Goal: Task Accomplishment & Management: Manage account settings

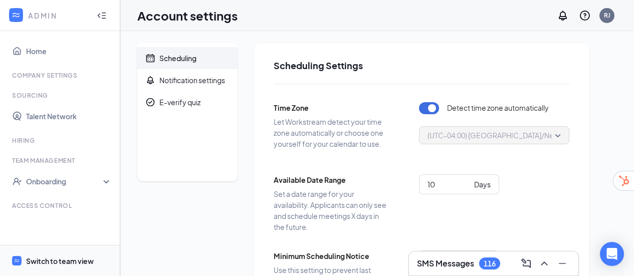
click at [38, 259] on div "Switch to team view" at bounding box center [60, 261] width 68 height 10
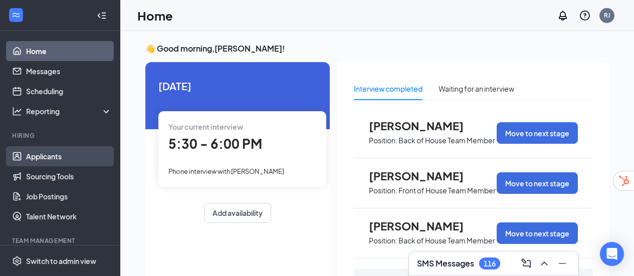
click at [26, 159] on link "Applicants" at bounding box center [69, 156] width 86 height 20
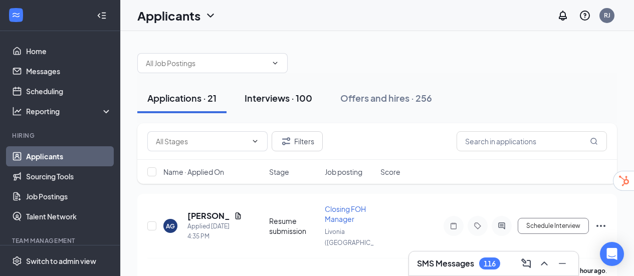
click at [289, 106] on button "Interviews · 100" at bounding box center [279, 98] width 88 height 30
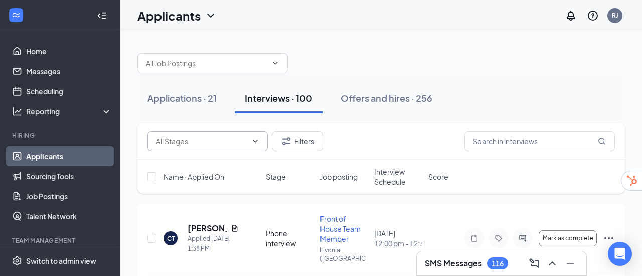
click at [249, 142] on span at bounding box center [254, 141] width 10 height 8
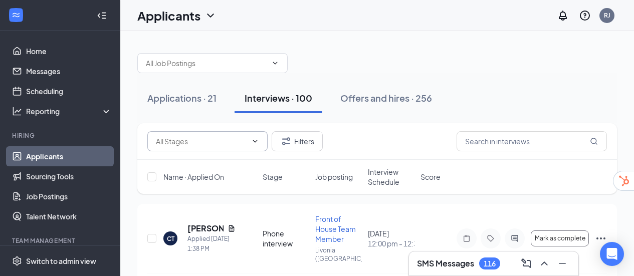
click at [256, 134] on span at bounding box center [207, 141] width 120 height 20
click at [250, 140] on span at bounding box center [254, 141] width 10 height 8
click at [237, 144] on input "text" at bounding box center [201, 141] width 91 height 11
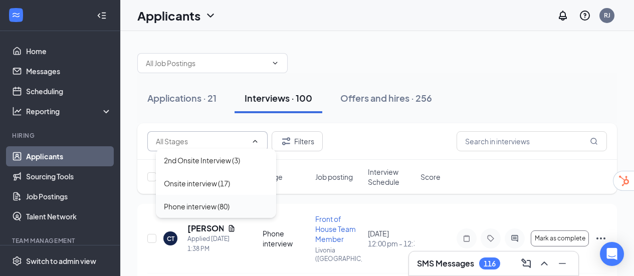
click at [184, 206] on div "Phone interview (80)" at bounding box center [197, 206] width 66 height 11
type input "Phone interview (80)"
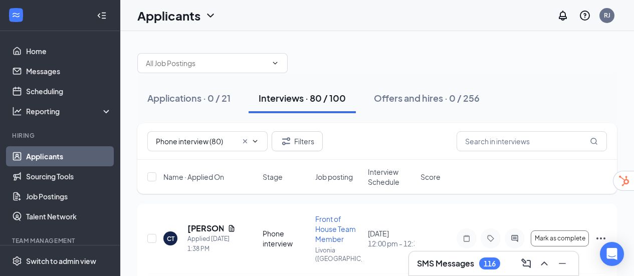
click at [388, 175] on span "Interview Schedule" at bounding box center [391, 177] width 47 height 20
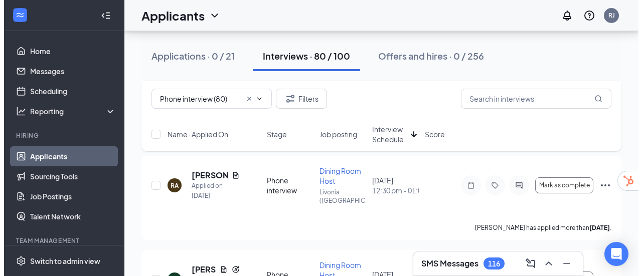
scroll to position [4405, 0]
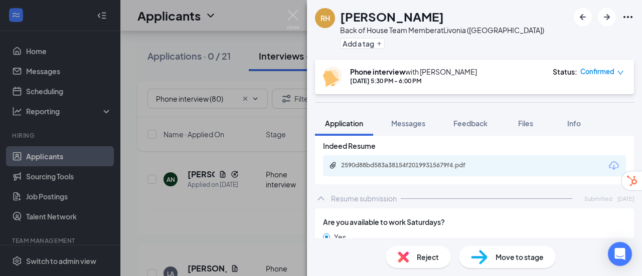
scroll to position [652, 0]
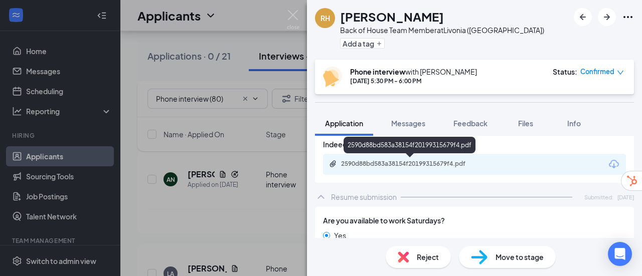
click at [380, 165] on div "2590d88bd583a38154f20199315679f4.pdf" at bounding box center [411, 164] width 140 height 8
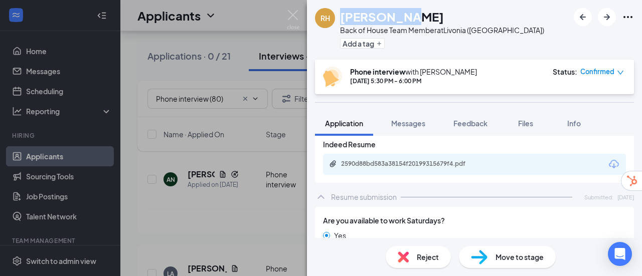
drag, startPoint x: 419, startPoint y: 20, endPoint x: 341, endPoint y: 19, distance: 77.7
click at [341, 19] on div "[PERSON_NAME]" at bounding box center [442, 16] width 204 height 17
copy h1 "[PERSON_NAME]"
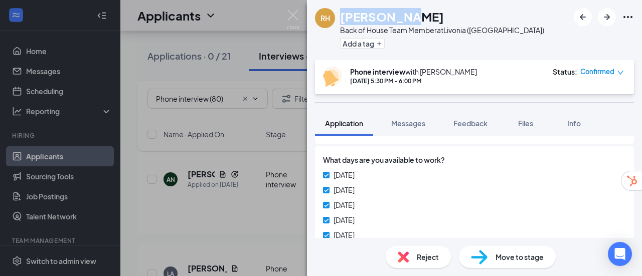
scroll to position [50, 0]
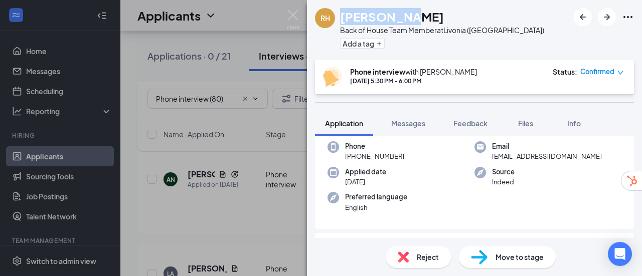
drag, startPoint x: 354, startPoint y: 156, endPoint x: 404, endPoint y: 153, distance: 49.2
click at [404, 153] on div "Phone [PHONE_NUMBER]" at bounding box center [400, 151] width 147 height 21
copy span "[PHONE_NUMBER]"
click at [525, 258] on span "Move to stage" at bounding box center [519, 257] width 48 height 11
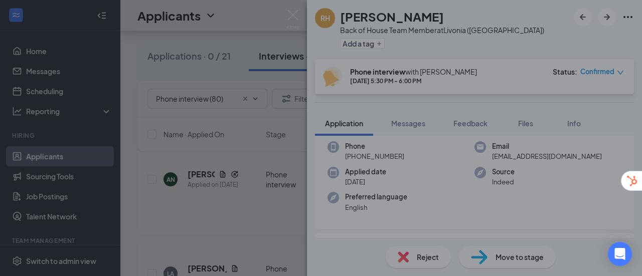
type input "Onsite interview (next stage)"
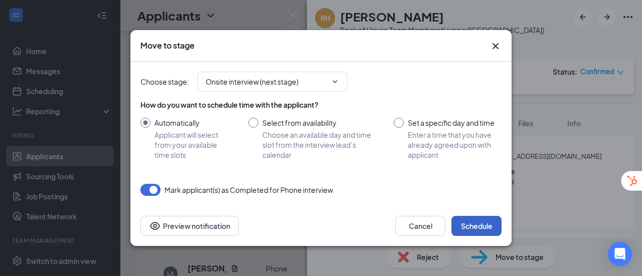
click at [472, 226] on button "Schedule" at bounding box center [476, 226] width 50 height 20
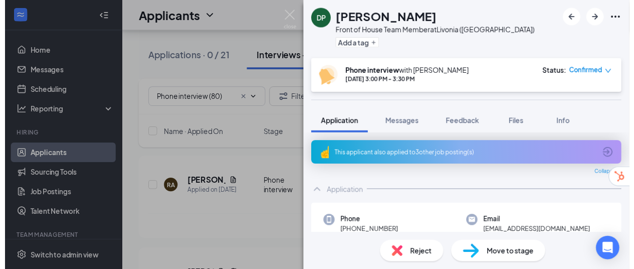
scroll to position [4415, 0]
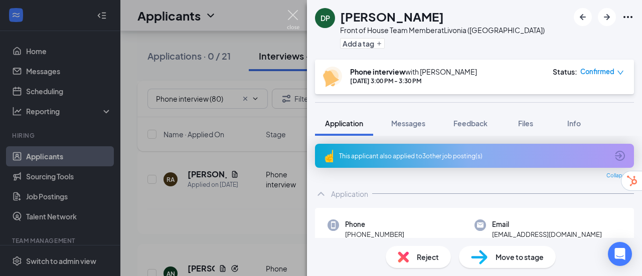
click at [291, 14] on img at bounding box center [293, 20] width 13 height 20
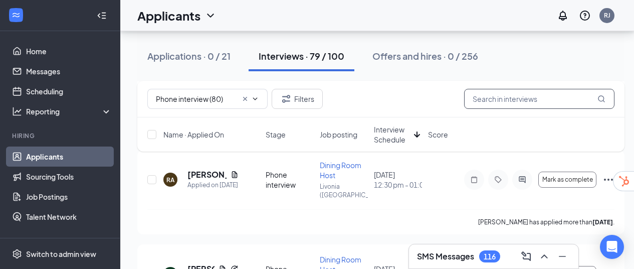
click at [504, 93] on input "text" at bounding box center [539, 99] width 150 height 20
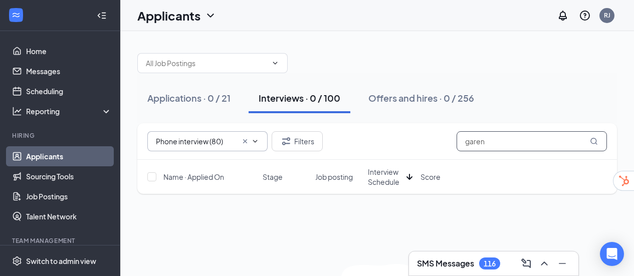
type input "garen"
click at [246, 143] on icon "Cross" at bounding box center [245, 141] width 8 height 8
click at [493, 140] on input "garen" at bounding box center [532, 141] width 150 height 20
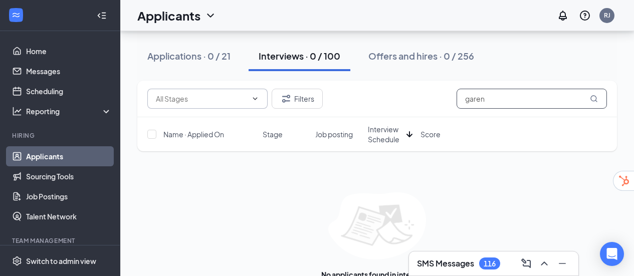
scroll to position [97, 0]
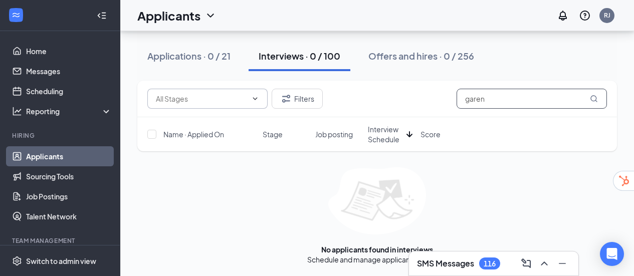
click at [478, 104] on input "garen" at bounding box center [532, 99] width 150 height 20
click at [254, 102] on icon "ChevronDown" at bounding box center [255, 99] width 8 height 8
click at [472, 176] on div "No applicants found in interviews Schedule and manage applicant interviews" at bounding box center [377, 215] width 480 height 97
click at [475, 99] on input "garen" at bounding box center [532, 99] width 150 height 20
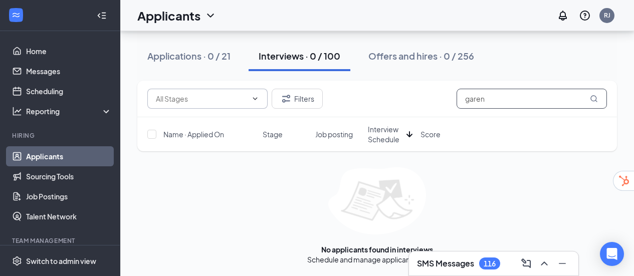
click at [475, 99] on input "garen" at bounding box center [532, 99] width 150 height 20
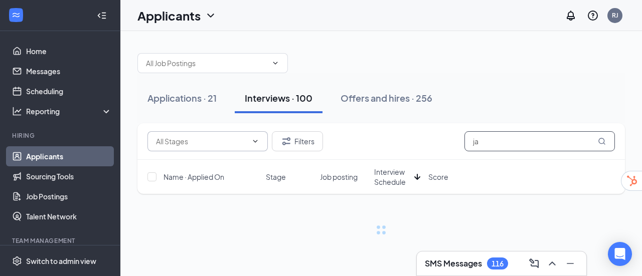
type input "j"
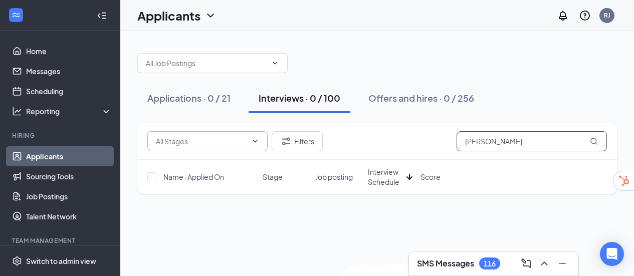
click at [474, 141] on input "[PERSON_NAME]" at bounding box center [532, 141] width 150 height 20
click at [474, 140] on input "[PERSON_NAME]" at bounding box center [532, 141] width 150 height 20
click at [310, 137] on button "Filters" at bounding box center [297, 141] width 51 height 20
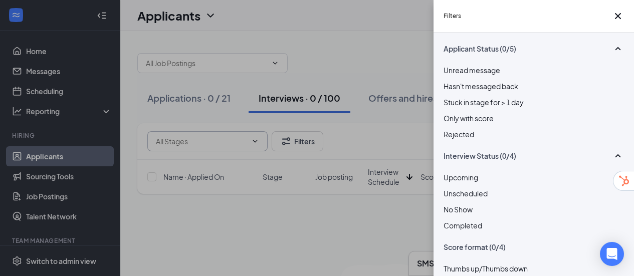
click at [446, 97] on div at bounding box center [534, 97] width 180 height 0
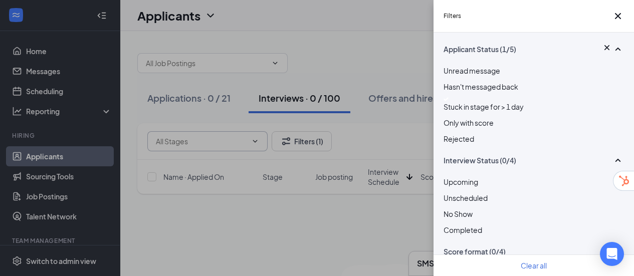
click at [357, 221] on div "Filters Applicant Status (1/5) Unread message Hasn't messaged back Stuck in sta…" at bounding box center [317, 138] width 634 height 276
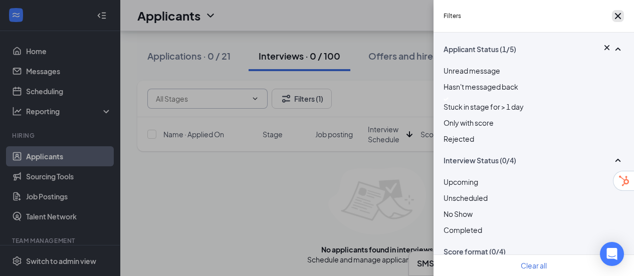
click at [615, 15] on icon "Cross" at bounding box center [618, 16] width 12 height 12
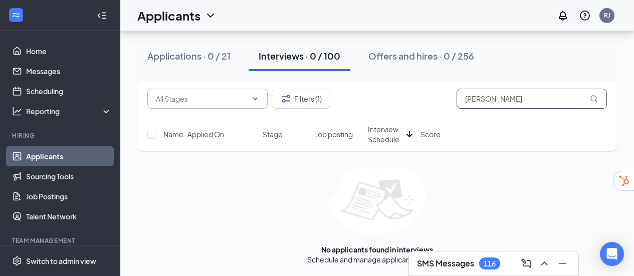
click at [501, 99] on input "[PERSON_NAME]" at bounding box center [532, 99] width 150 height 20
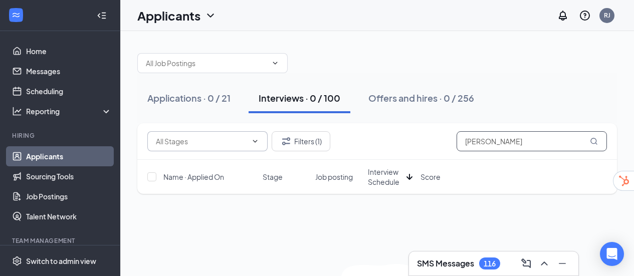
click at [471, 145] on input "[PERSON_NAME]" at bounding box center [532, 141] width 150 height 20
type input "[PERSON_NAME]"
